Goal: Transaction & Acquisition: Purchase product/service

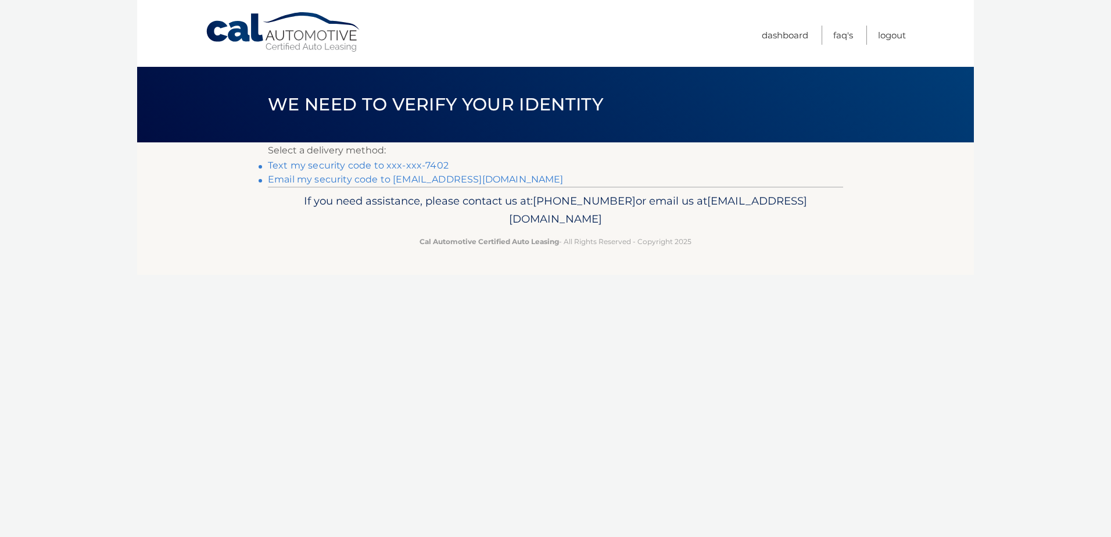
click at [364, 163] on link "Text my security code to xxx-xxx-7402" at bounding box center [358, 165] width 181 height 11
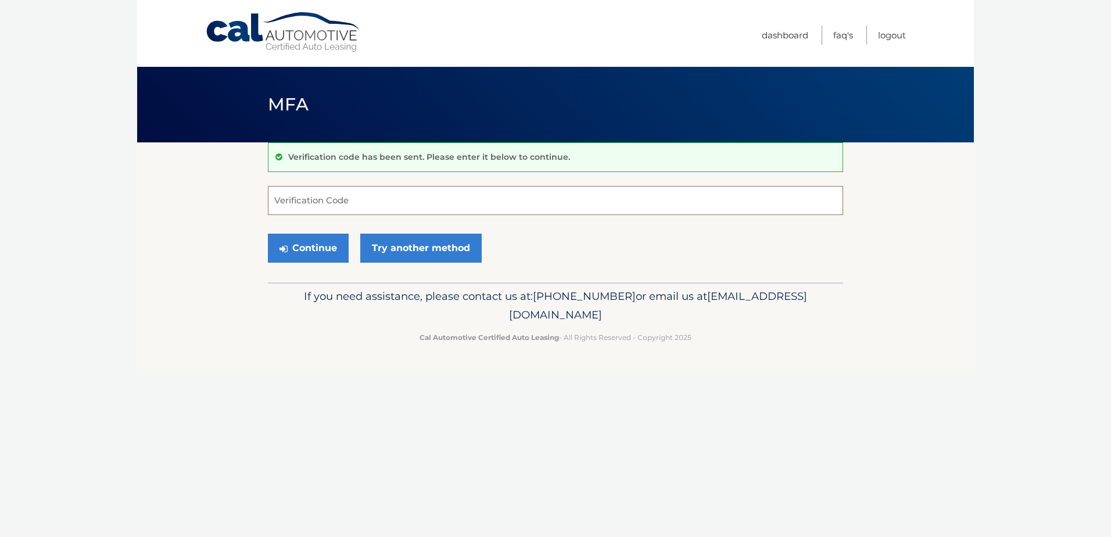
click at [358, 200] on input "Verification Code" at bounding box center [555, 200] width 575 height 29
type input "180512"
click at [311, 235] on button "Continue" at bounding box center [308, 248] width 81 height 29
click at [308, 255] on button "Continue" at bounding box center [308, 248] width 81 height 29
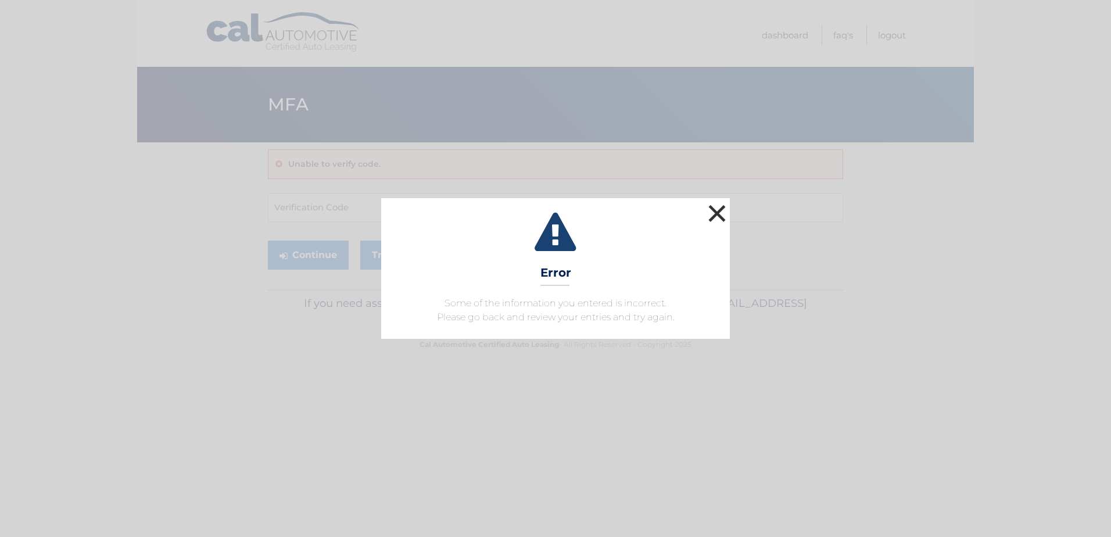
click at [711, 216] on button "×" at bounding box center [716, 213] width 23 height 23
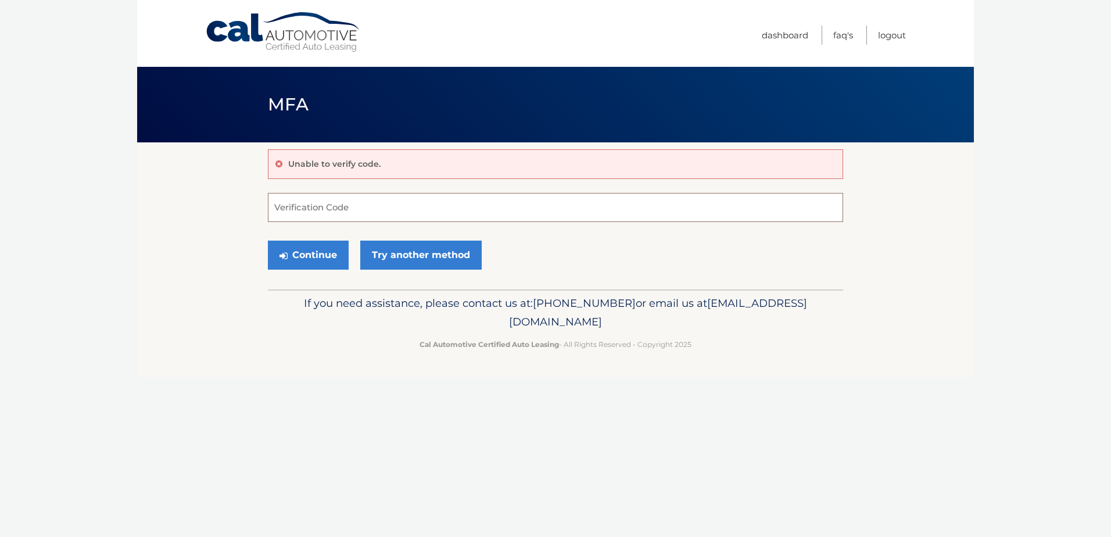
click at [313, 209] on input "Verification Code" at bounding box center [555, 207] width 575 height 29
type input "180512"
click at [304, 254] on button "Continue" at bounding box center [308, 255] width 81 height 29
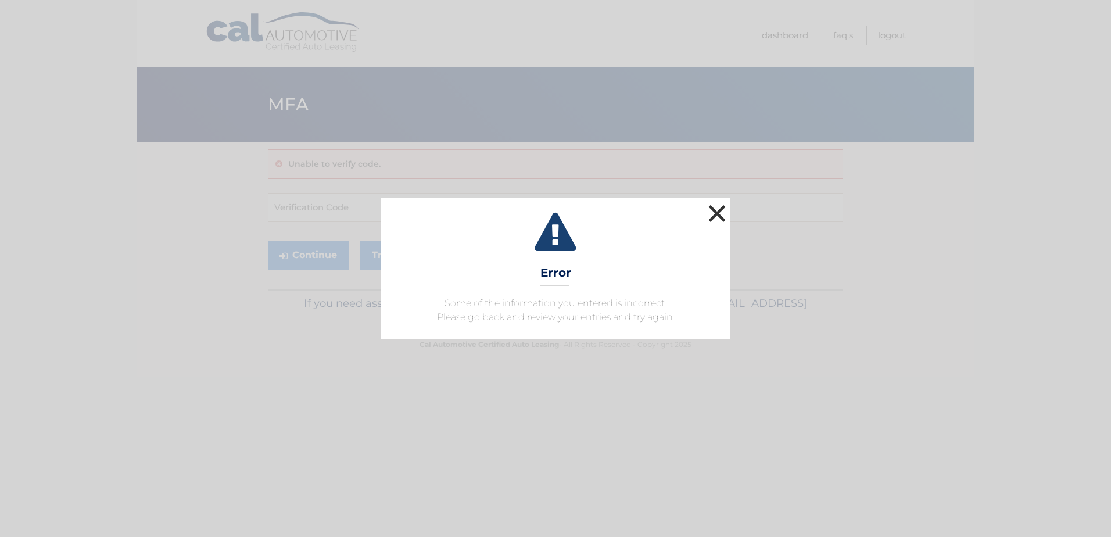
click at [722, 218] on button "×" at bounding box center [716, 213] width 23 height 23
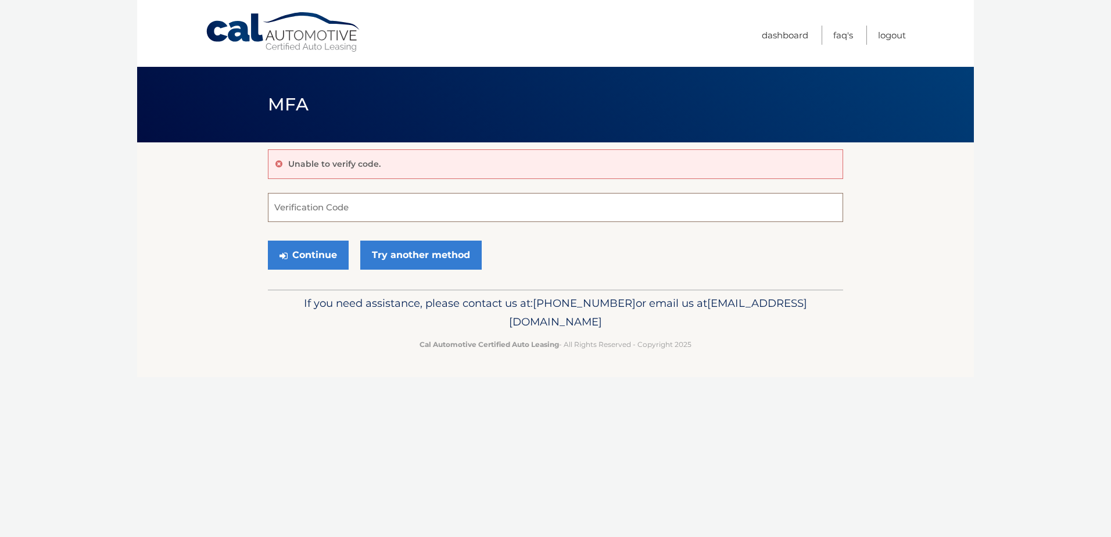
click at [305, 207] on input "Verification Code" at bounding box center [555, 207] width 575 height 29
click at [302, 251] on button "Continue" at bounding box center [308, 255] width 81 height 29
drag, startPoint x: 331, startPoint y: 207, endPoint x: 259, endPoint y: 211, distance: 71.6
click at [259, 211] on section "Unable to verify code. #180512 Verification Code Continue Try another method" at bounding box center [555, 215] width 837 height 147
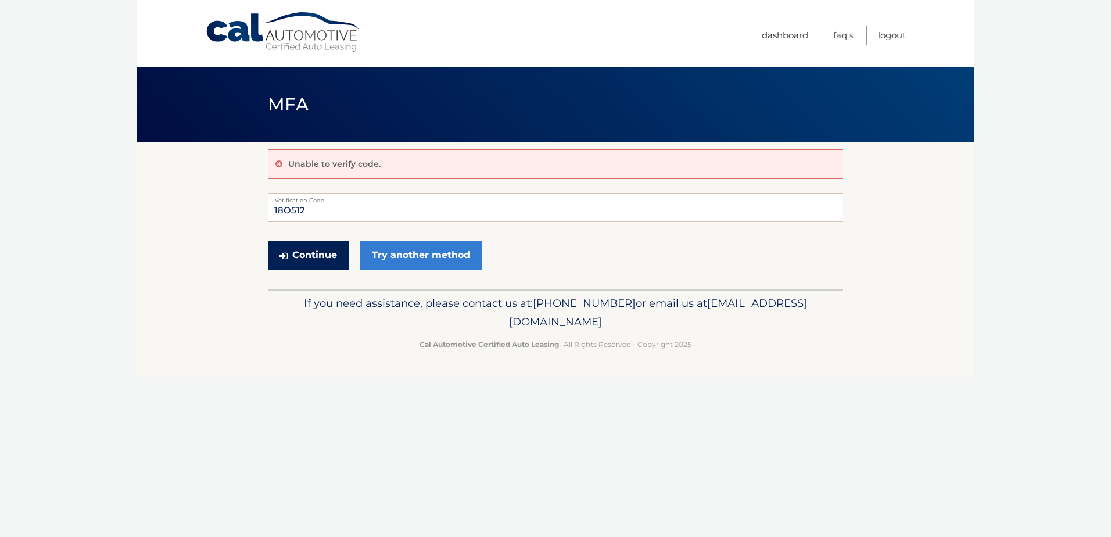
click at [293, 255] on button "Continue" at bounding box center [308, 255] width 81 height 29
drag, startPoint x: 318, startPoint y: 208, endPoint x: 126, endPoint y: 209, distance: 192.9
click at [126, 209] on body "Cal Automotive Menu Dashboard FAQ's Logout MFA" at bounding box center [555, 268] width 1111 height 537
type input "180512"
click at [302, 256] on button "Continue" at bounding box center [308, 255] width 81 height 29
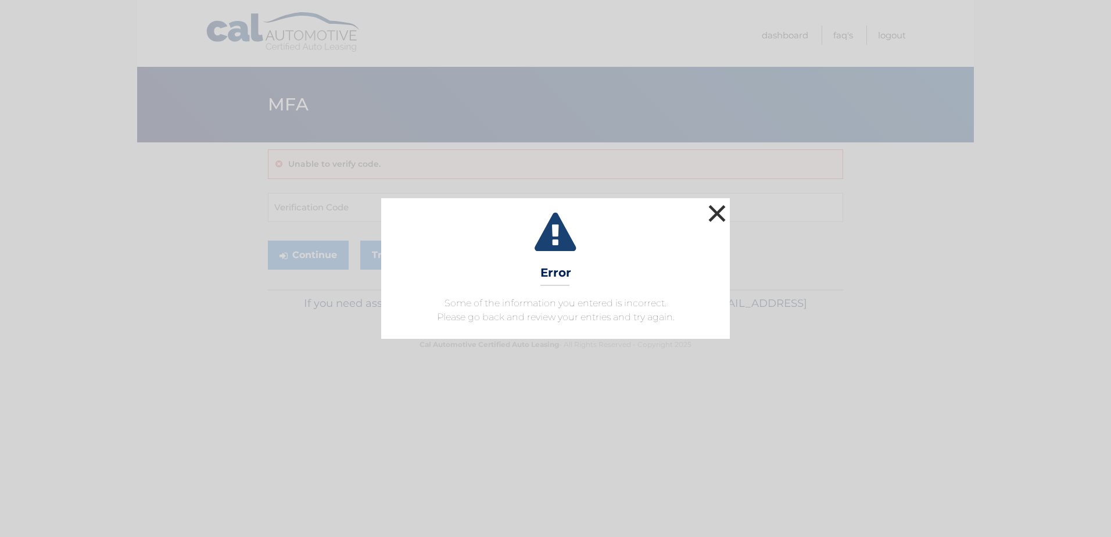
click at [722, 213] on button "×" at bounding box center [716, 213] width 23 height 23
click at [715, 220] on button "×" at bounding box center [716, 213] width 23 height 23
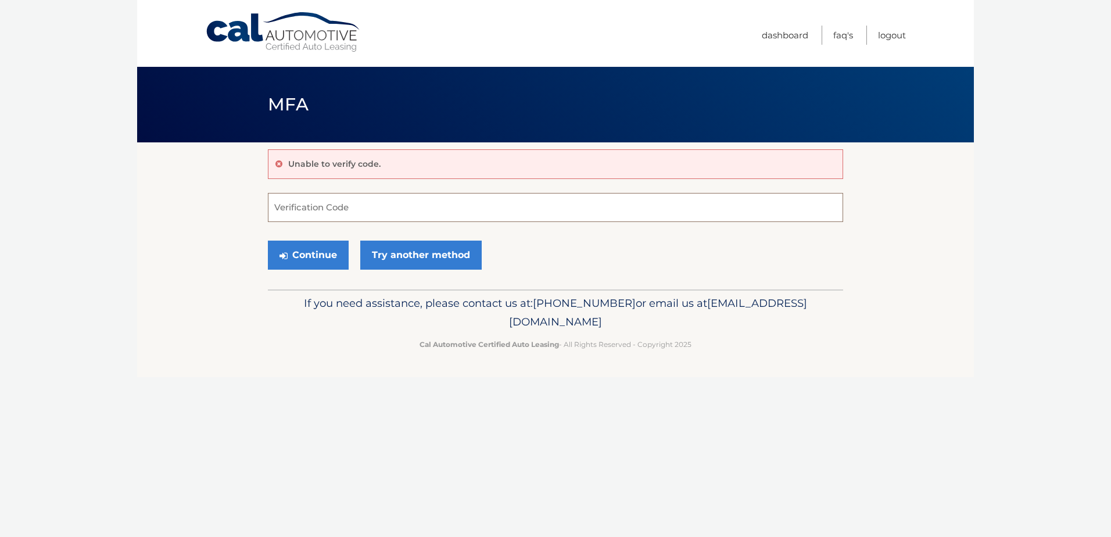
click at [400, 212] on input "Verification Code" at bounding box center [555, 207] width 575 height 29
click at [432, 255] on link "Try another method" at bounding box center [420, 255] width 121 height 29
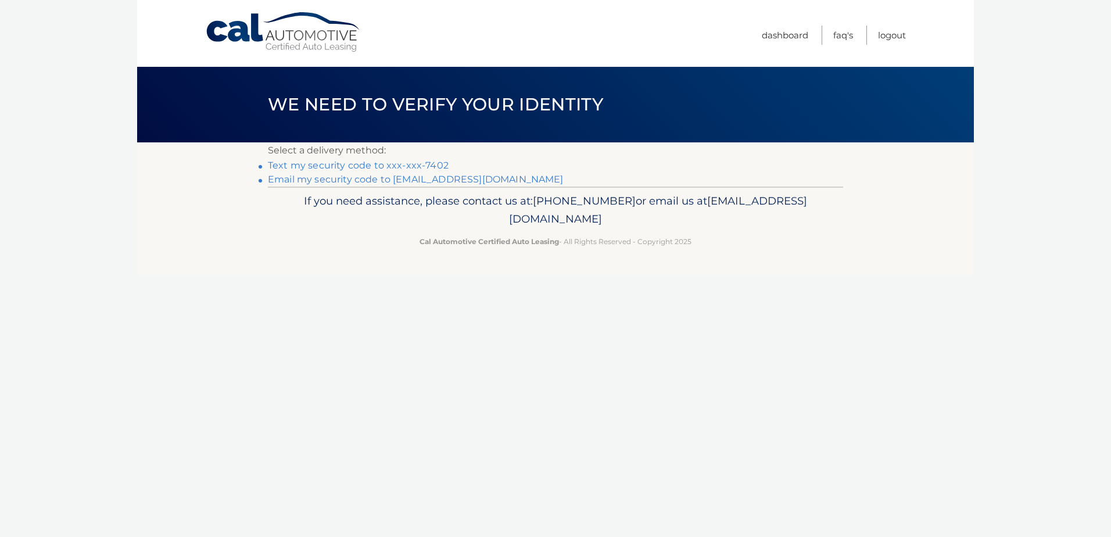
click at [404, 182] on link "Email my security code to j********@mtb.com" at bounding box center [416, 179] width 296 height 11
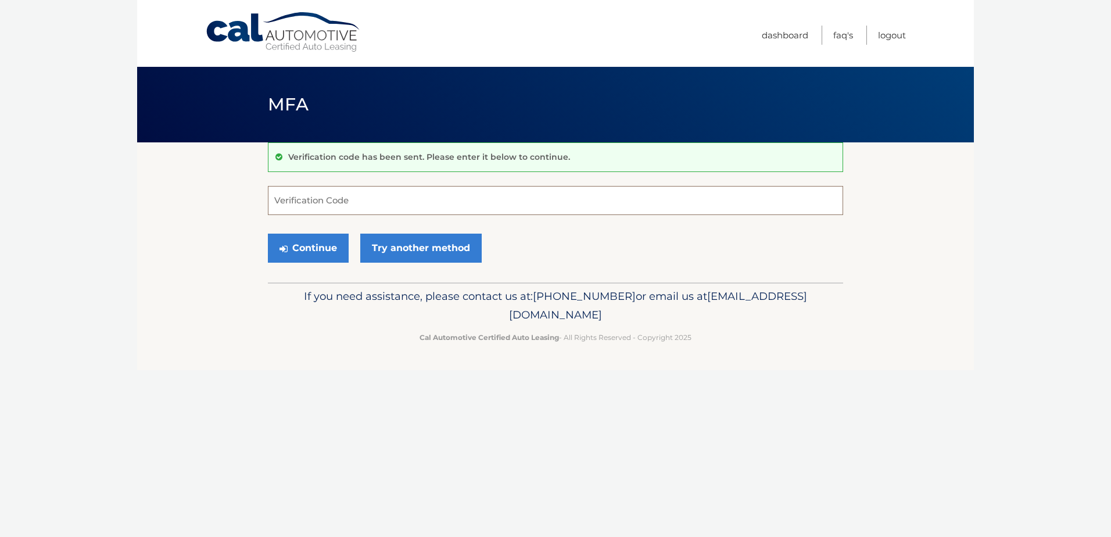
click at [299, 205] on input "Verification Code" at bounding box center [555, 200] width 575 height 29
type input "531852"
click at [299, 252] on button "Continue" at bounding box center [308, 248] width 81 height 29
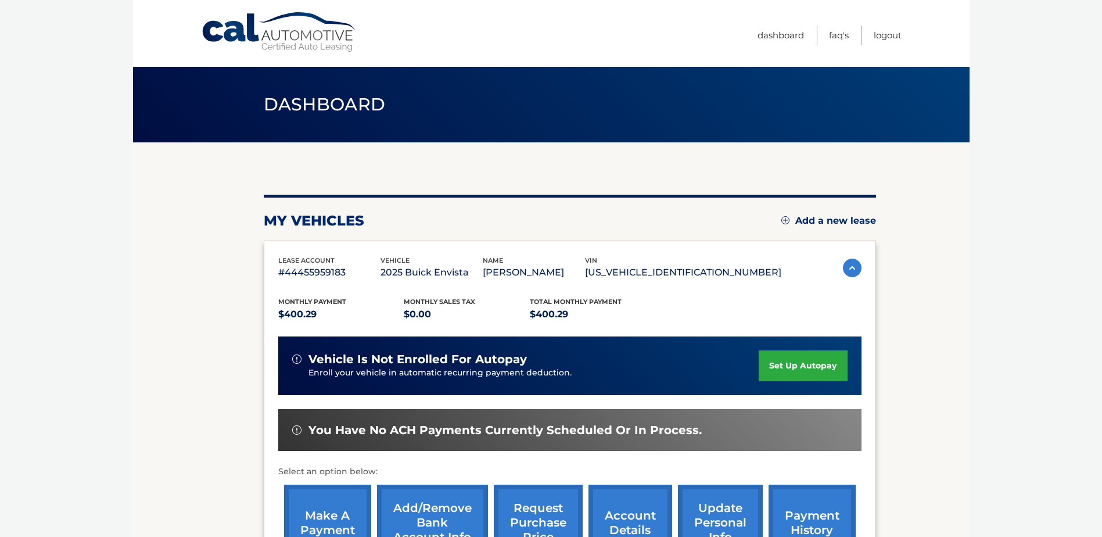
scroll to position [167, 0]
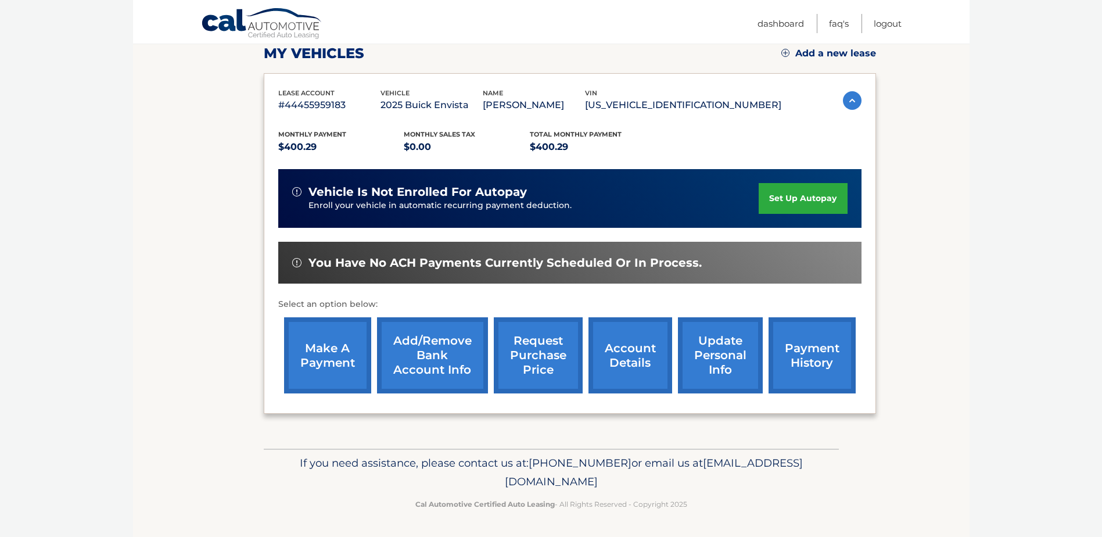
click at [308, 358] on link "make a payment" at bounding box center [327, 355] width 87 height 76
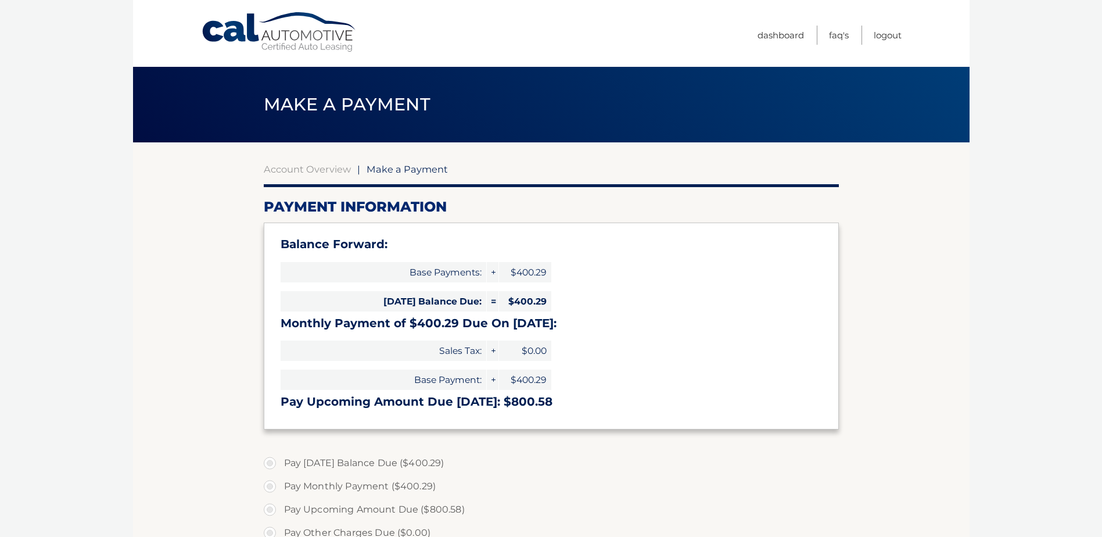
select select "N2E2NjhmZTAtMDJmYS00ODI3LWEwZTItZWY4ZTNkM2NhZWMz"
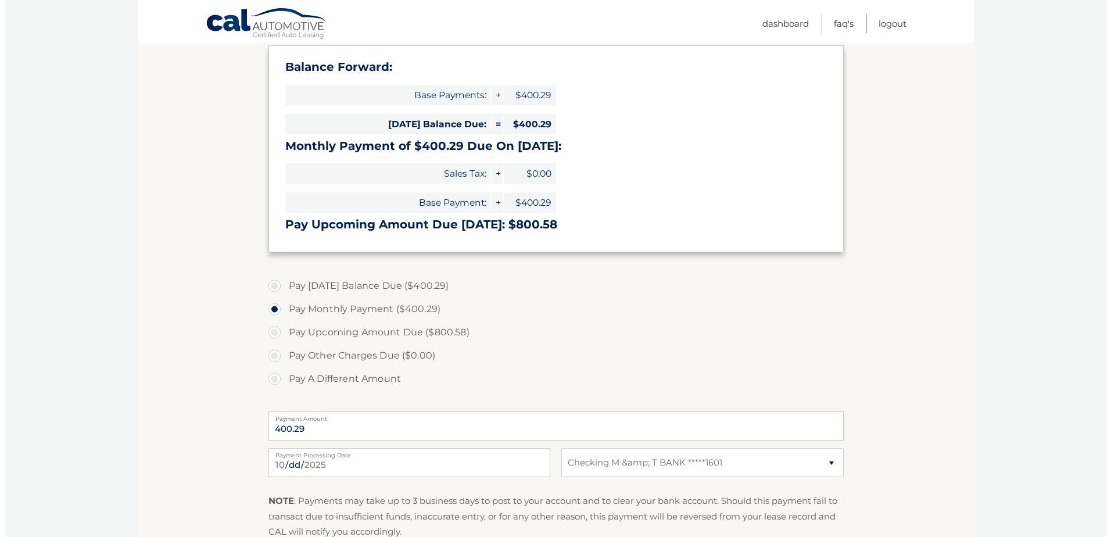
scroll to position [291, 0]
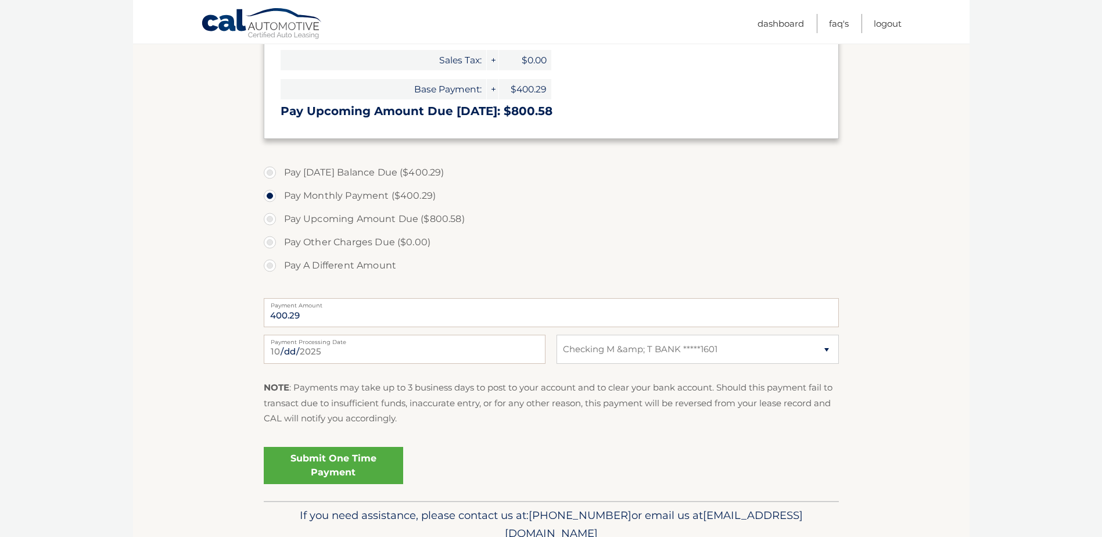
click at [342, 469] on link "Submit One Time Payment" at bounding box center [333, 465] width 139 height 37
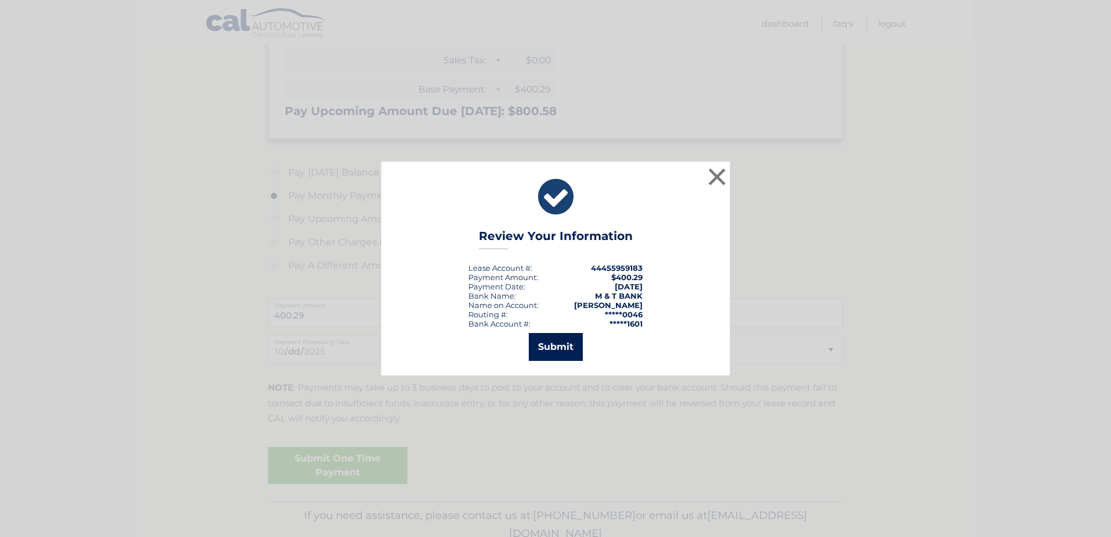
click at [539, 352] on button "Submit" at bounding box center [556, 347] width 54 height 28
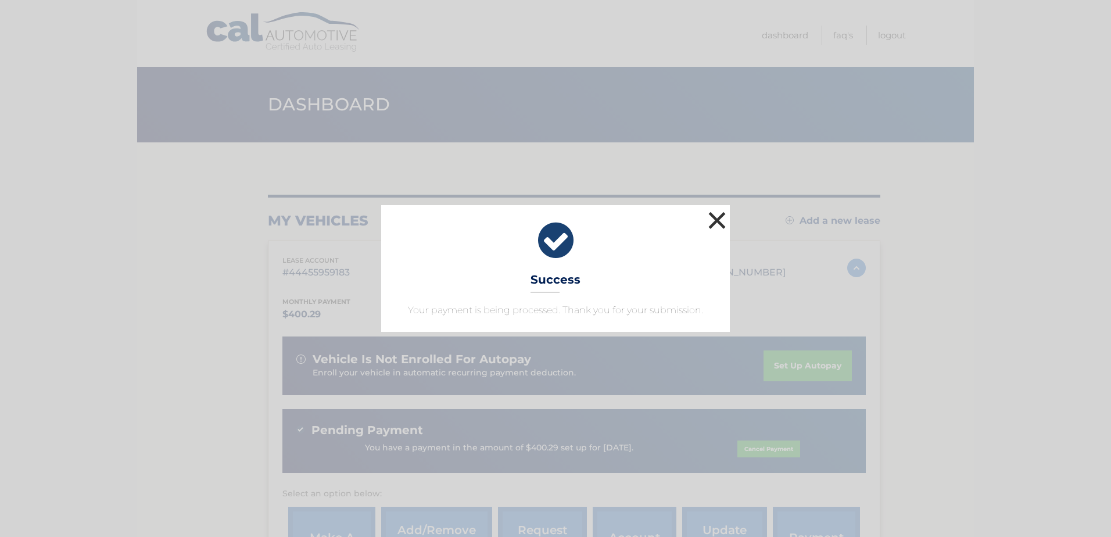
drag, startPoint x: 716, startPoint y: 220, endPoint x: 721, endPoint y: 206, distance: 14.9
click at [716, 220] on button "×" at bounding box center [716, 220] width 23 height 23
